Goal: Transaction & Acquisition: Book appointment/travel/reservation

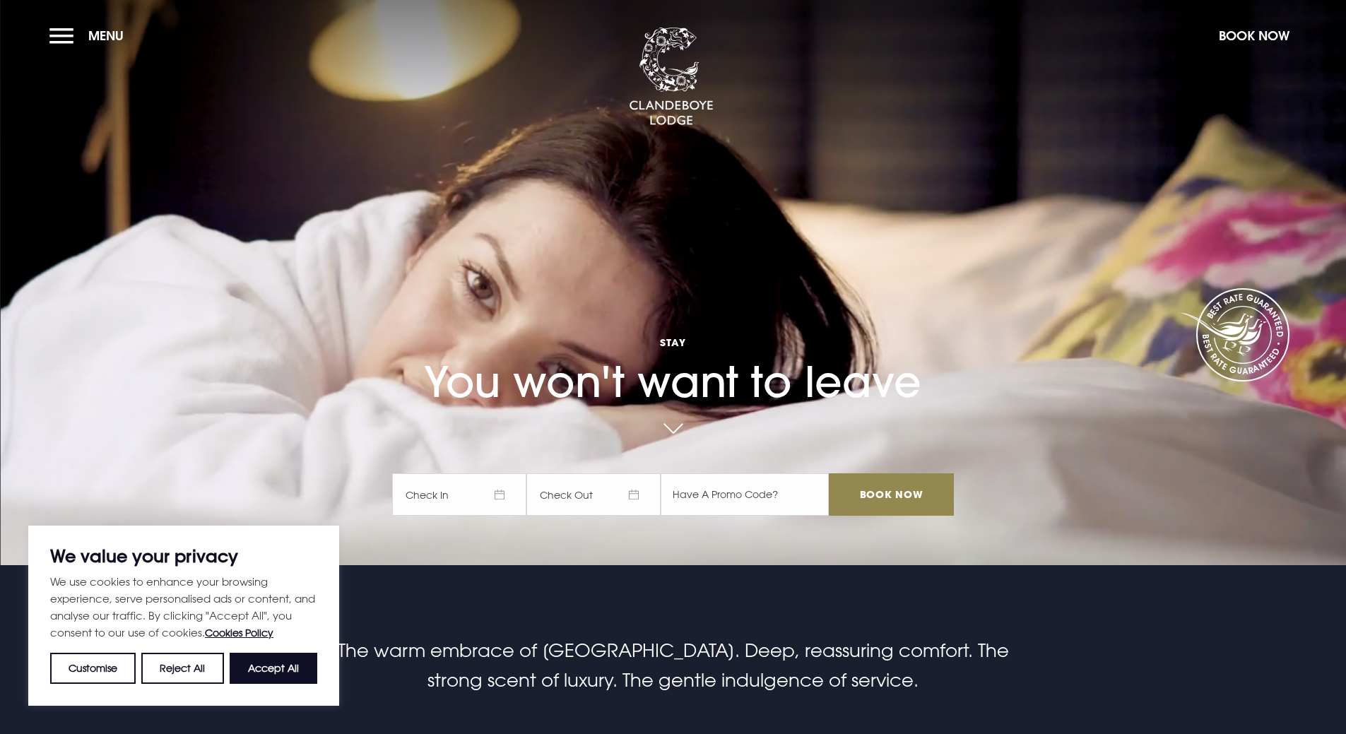
click at [470, 490] on span "Check In" at bounding box center [459, 494] width 134 height 42
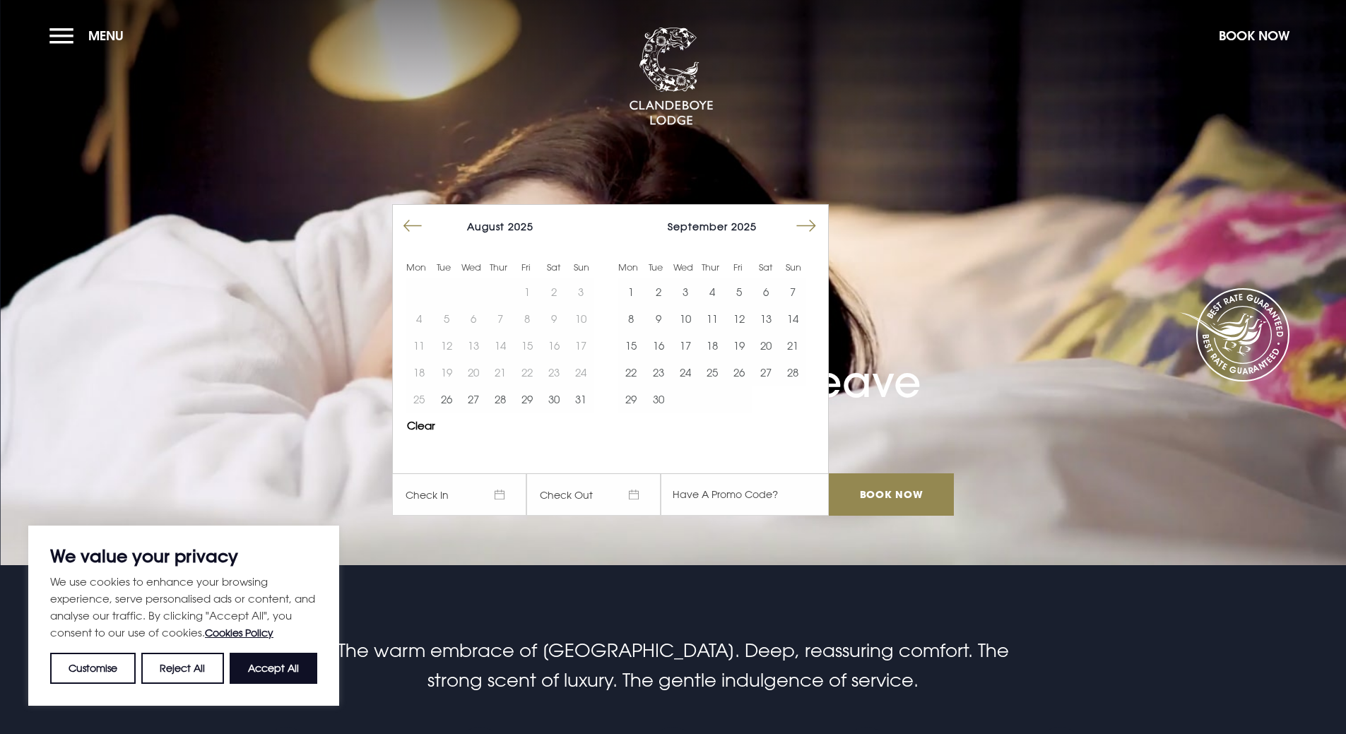
click at [808, 220] on button "Move forward to switch to the next month." at bounding box center [806, 226] width 27 height 27
click at [807, 223] on button "Move forward to switch to the next month." at bounding box center [806, 226] width 27 height 27
click at [285, 664] on button "Accept All" at bounding box center [274, 668] width 88 height 31
checkbox input "true"
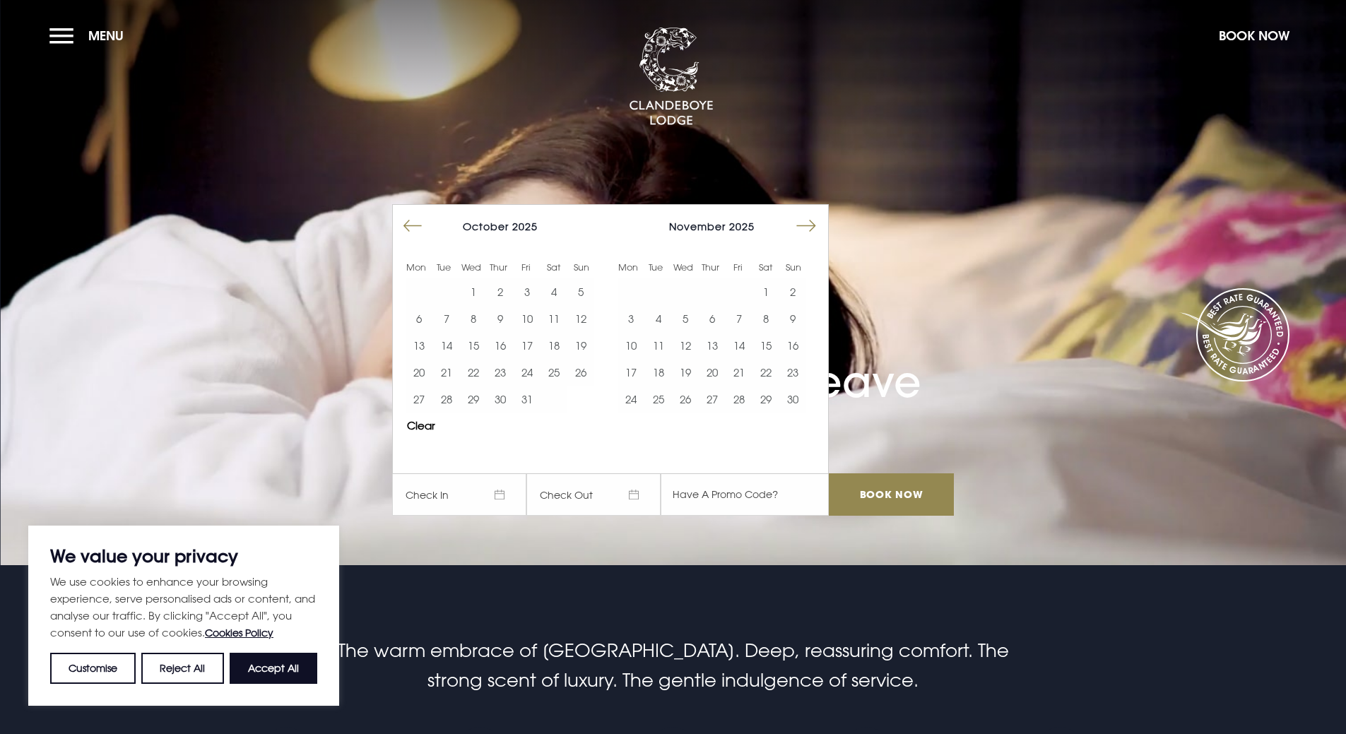
checkbox input "true"
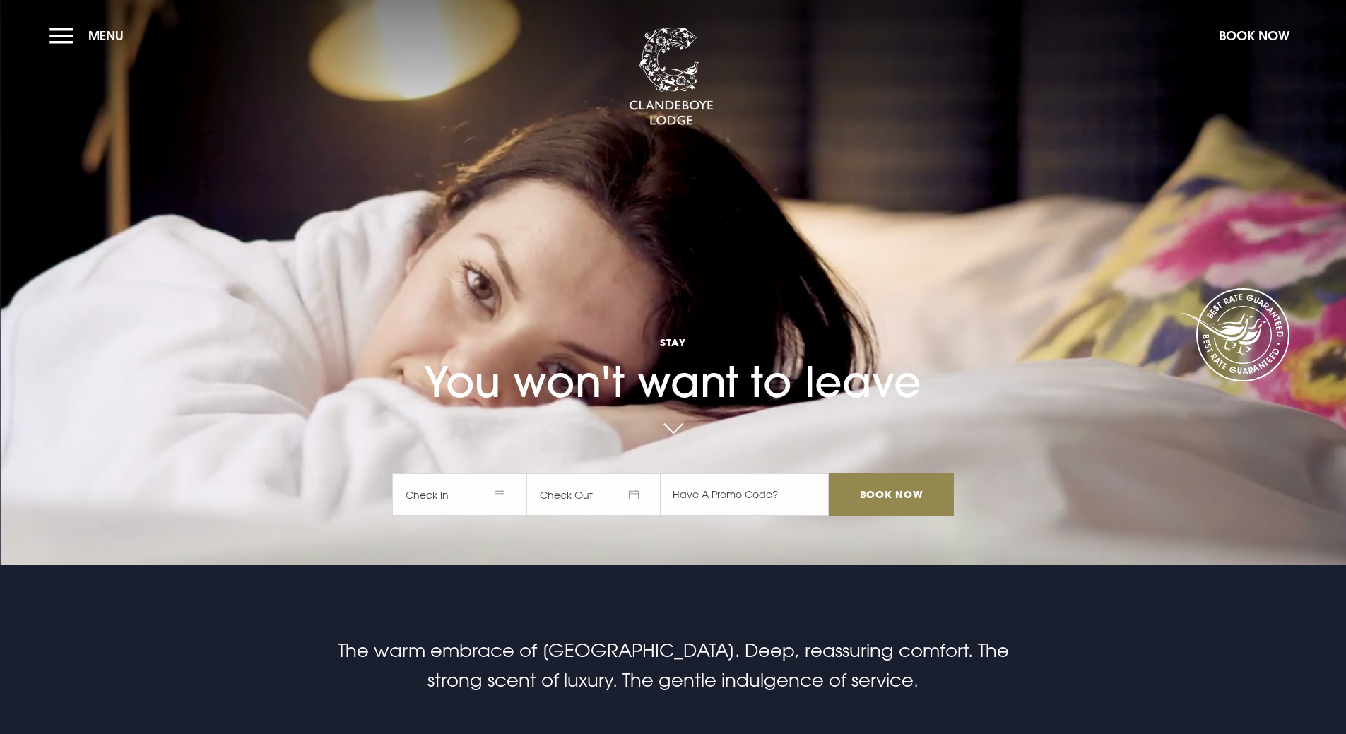
click at [498, 497] on span "Check In" at bounding box center [459, 494] width 134 height 42
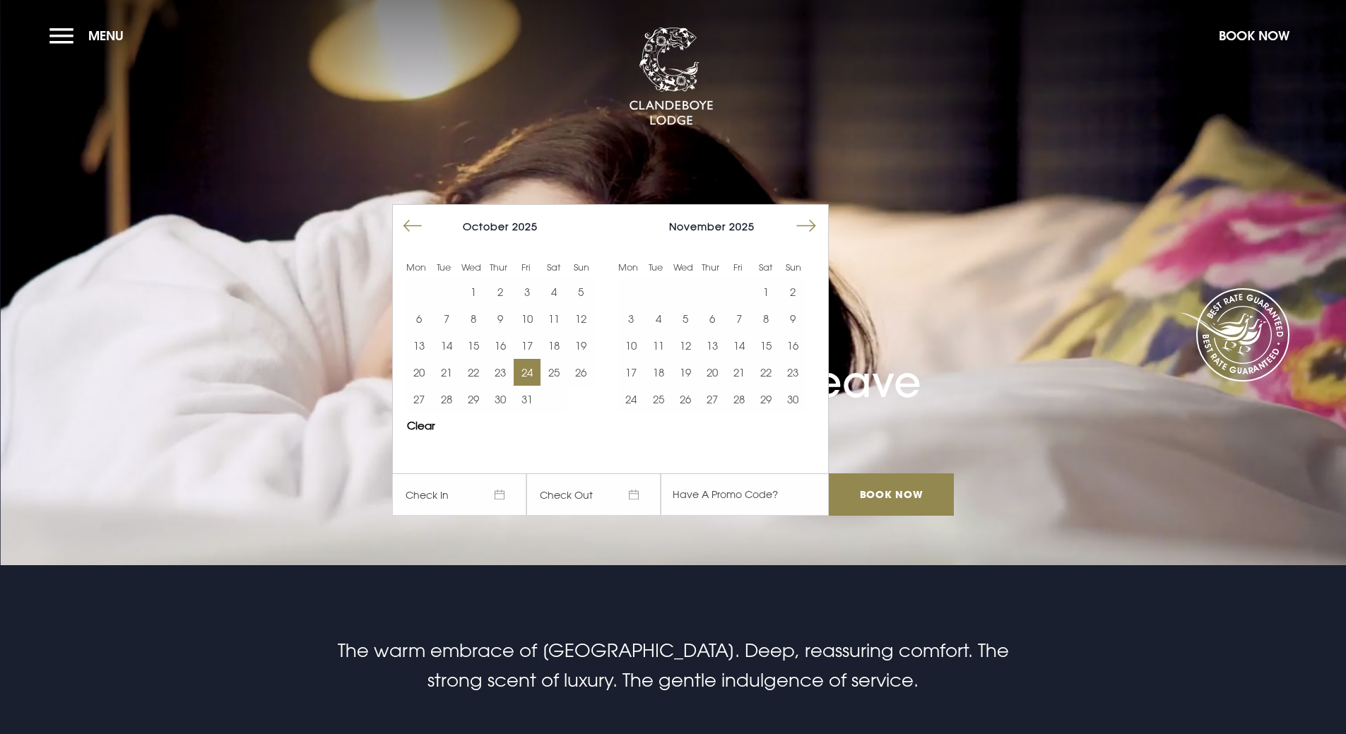
click at [540, 367] on button "24" at bounding box center [527, 372] width 27 height 27
click at [558, 373] on button "25" at bounding box center [553, 372] width 27 height 27
click at [882, 496] on input "Book Now" at bounding box center [891, 494] width 124 height 42
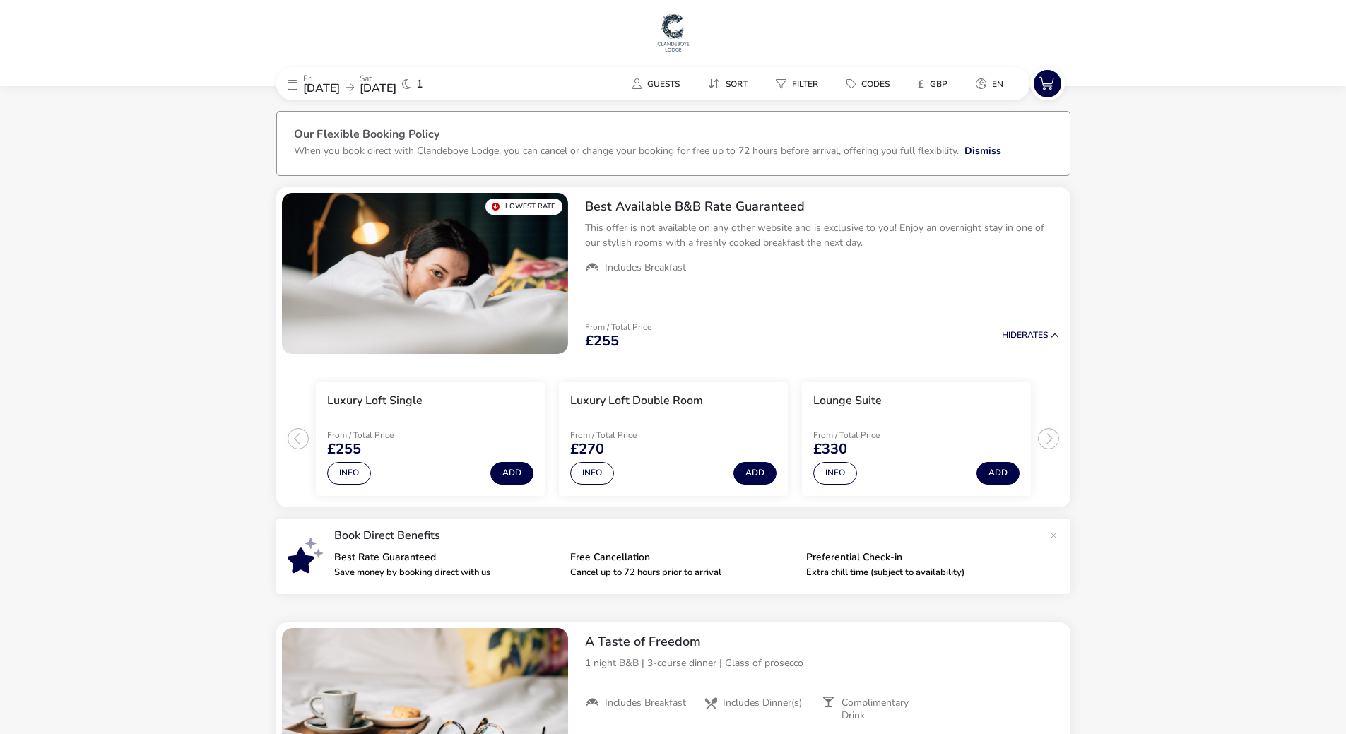
click at [340, 86] on span "24 Oct 2025" at bounding box center [321, 89] width 37 height 16
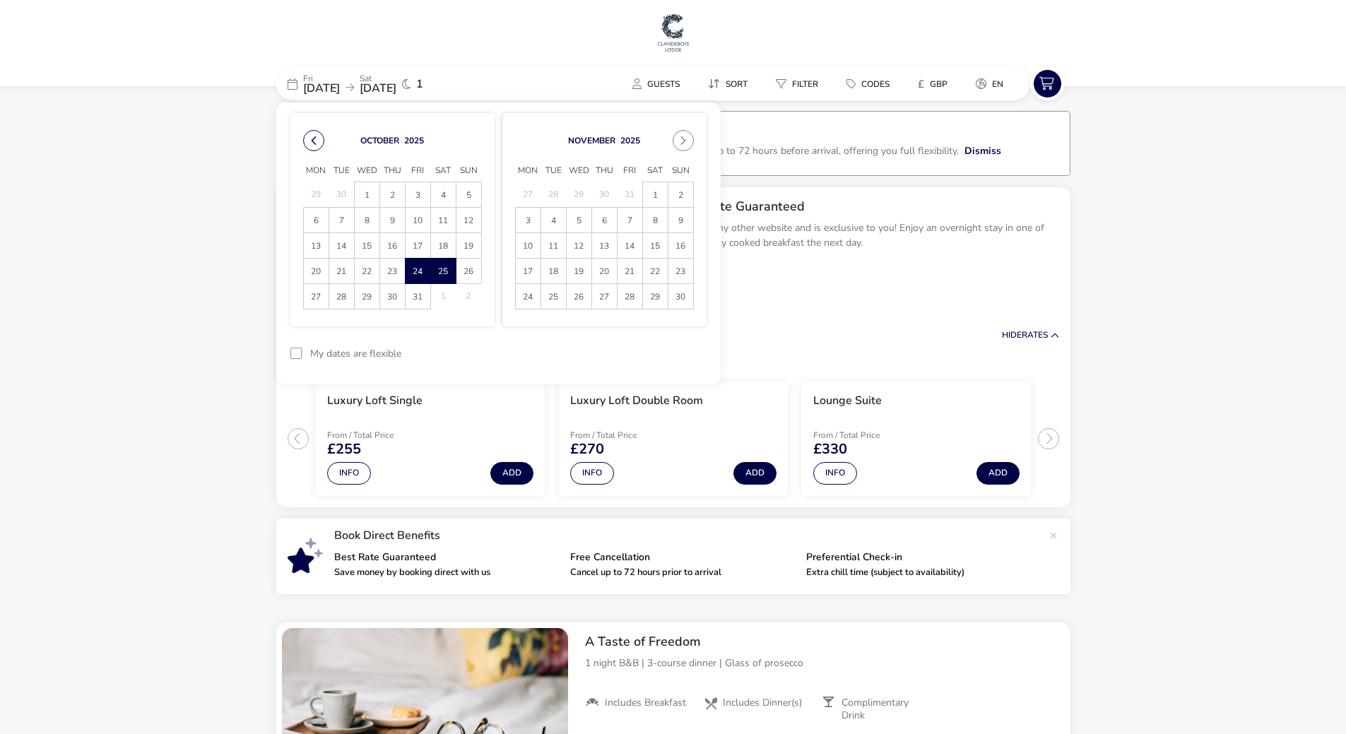
click at [314, 142] on button "Previous Month" at bounding box center [313, 140] width 21 height 21
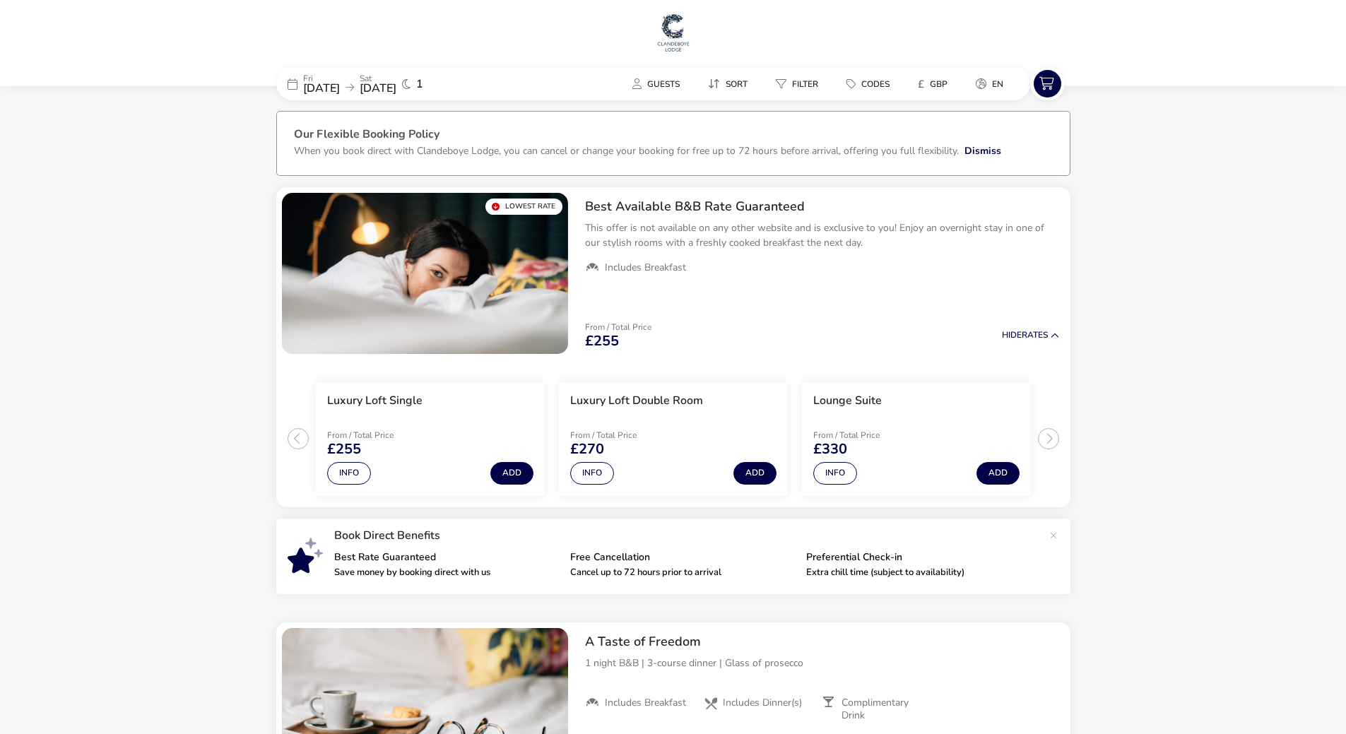
click at [682, 32] on img at bounding box center [673, 32] width 35 height 42
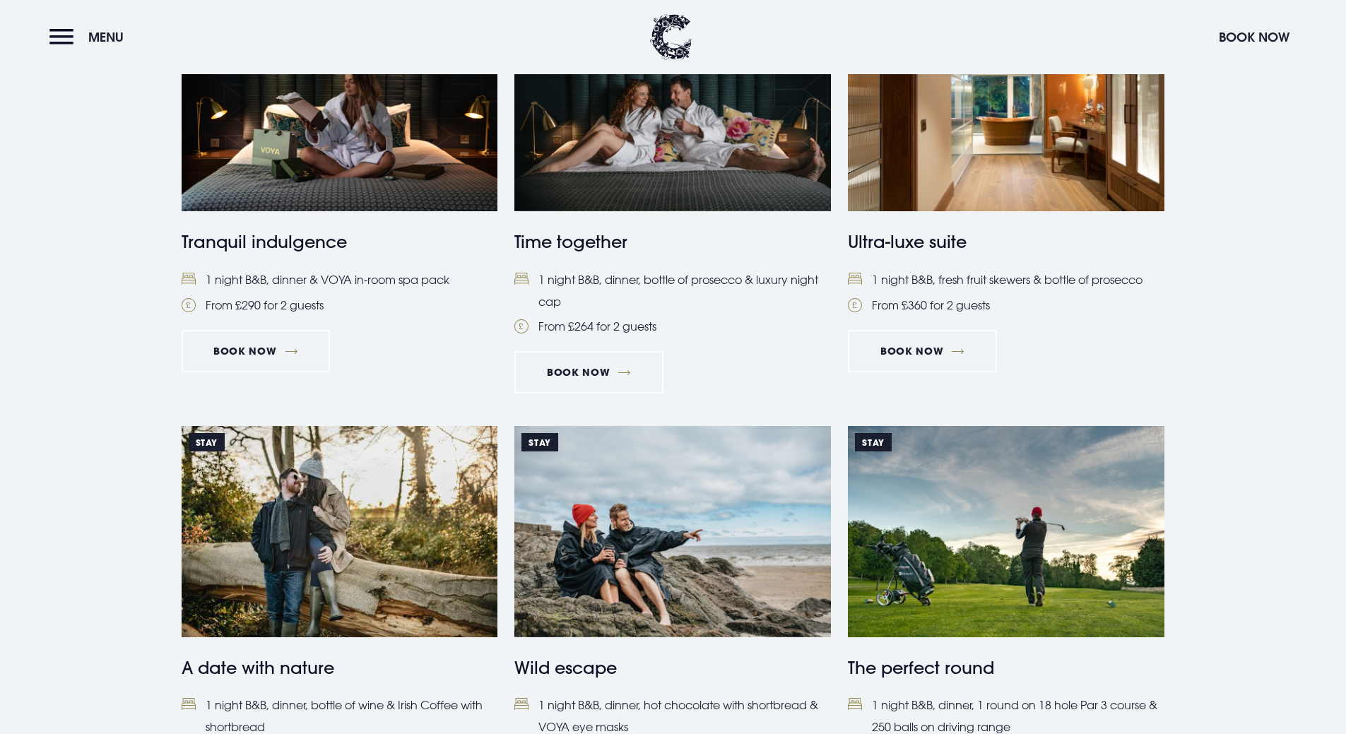
scroll to position [1272, 0]
